Goal: Task Accomplishment & Management: Use online tool/utility

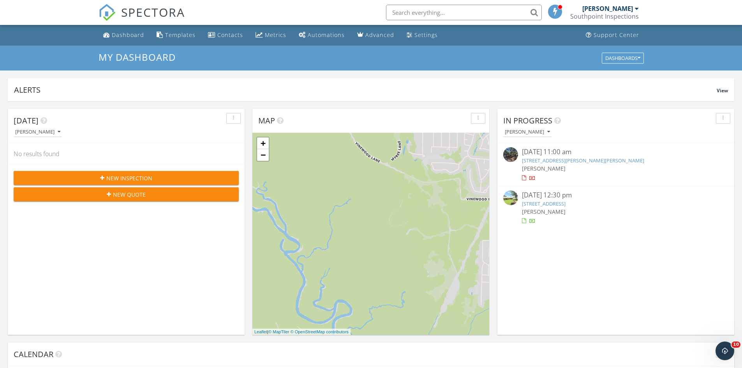
click at [582, 161] on link "5817 Windham Rd, Milton, FL 32570" at bounding box center [583, 160] width 122 height 7
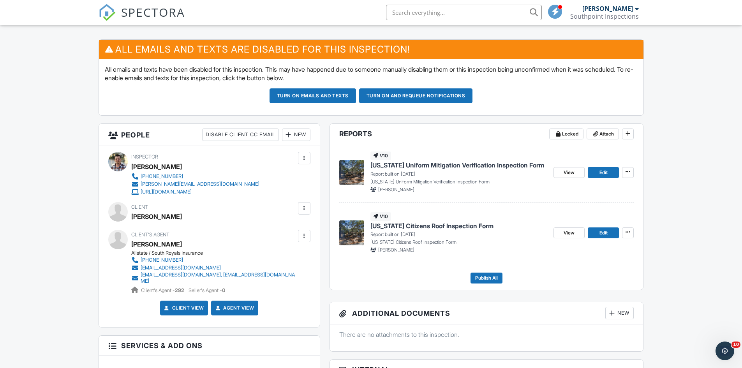
scroll to position [195, 0]
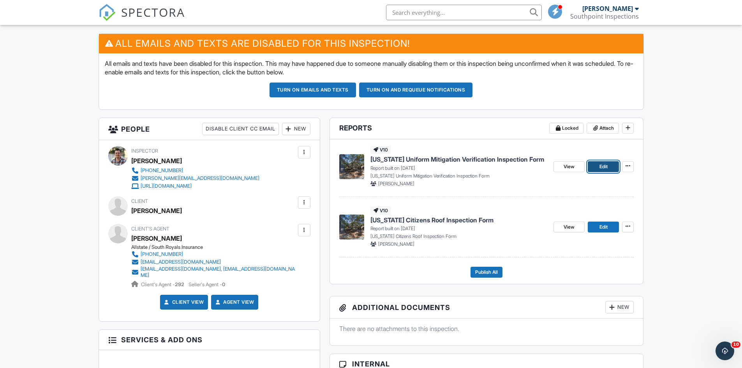
click at [607, 164] on span "Edit" at bounding box center [604, 167] width 8 height 8
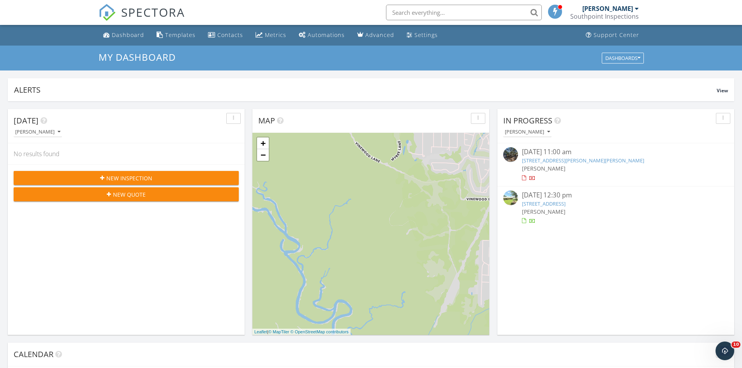
click at [575, 166] on div "[PERSON_NAME]" at bounding box center [616, 168] width 188 height 8
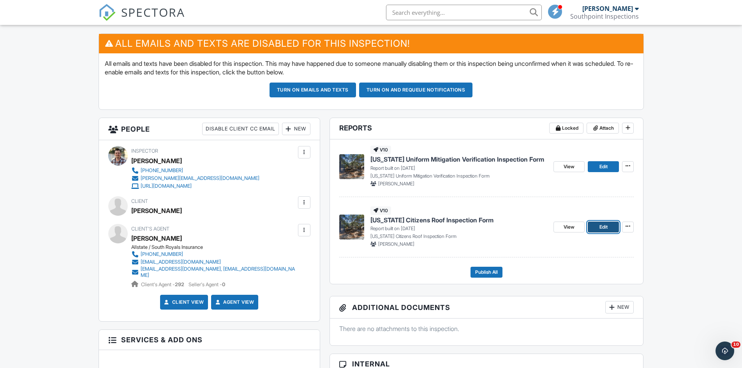
click at [600, 226] on span "Edit" at bounding box center [604, 227] width 8 height 8
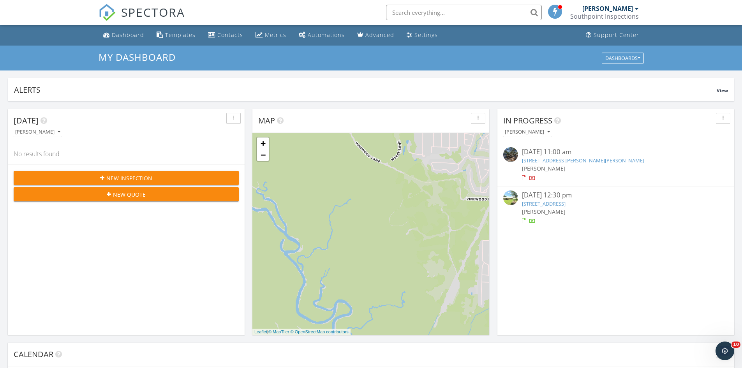
click at [555, 206] on link "4409 White Rd, Pace, FL 32571" at bounding box center [544, 203] width 44 height 7
